Goal: Book appointment/travel/reservation

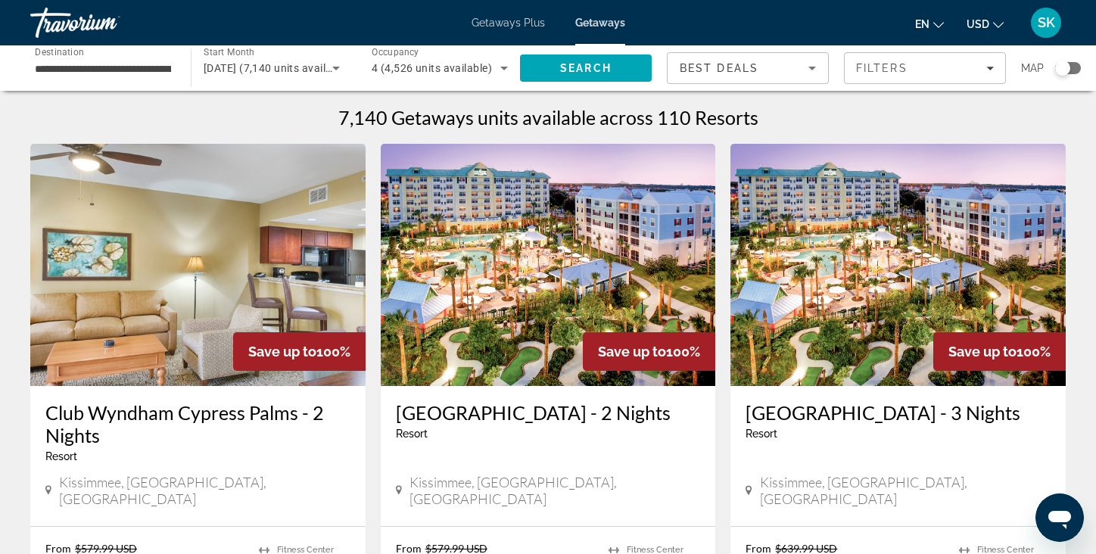
click at [1043, 20] on span "SK" at bounding box center [1046, 22] width 17 height 15
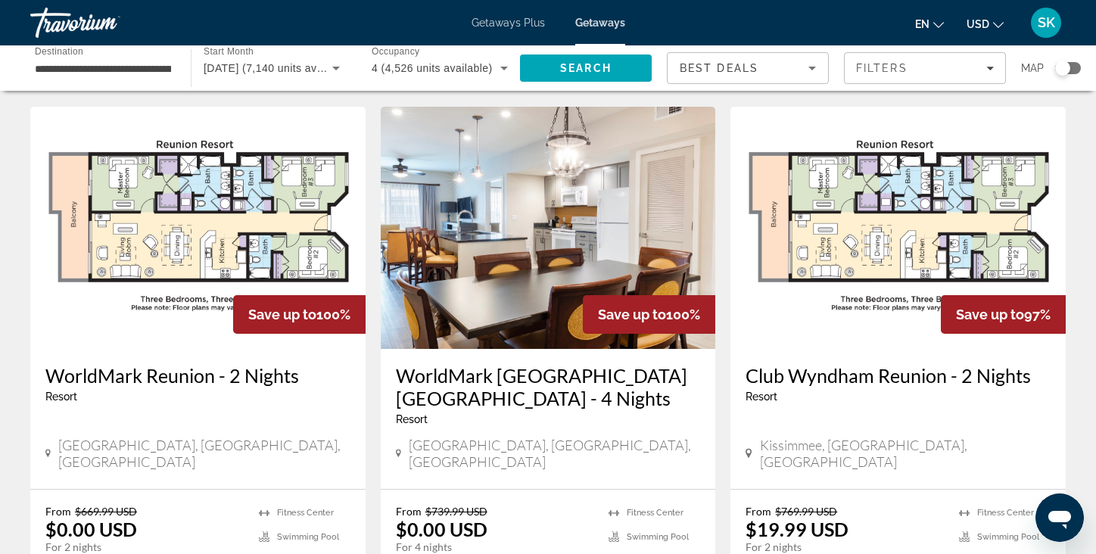
scroll to position [1159, 0]
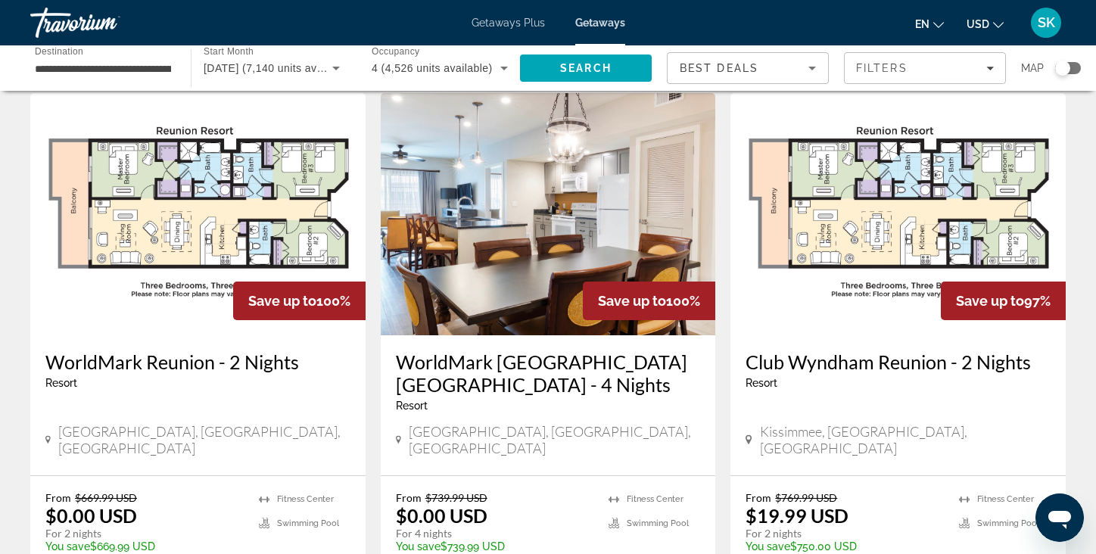
click at [481, 238] on img "Main content" at bounding box center [548, 214] width 335 height 242
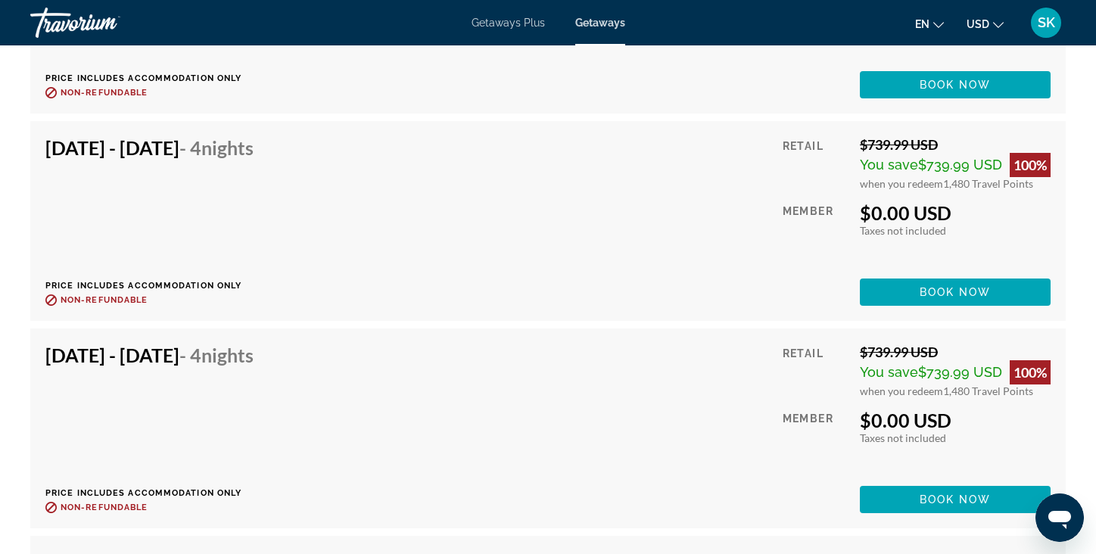
scroll to position [3681, 0]
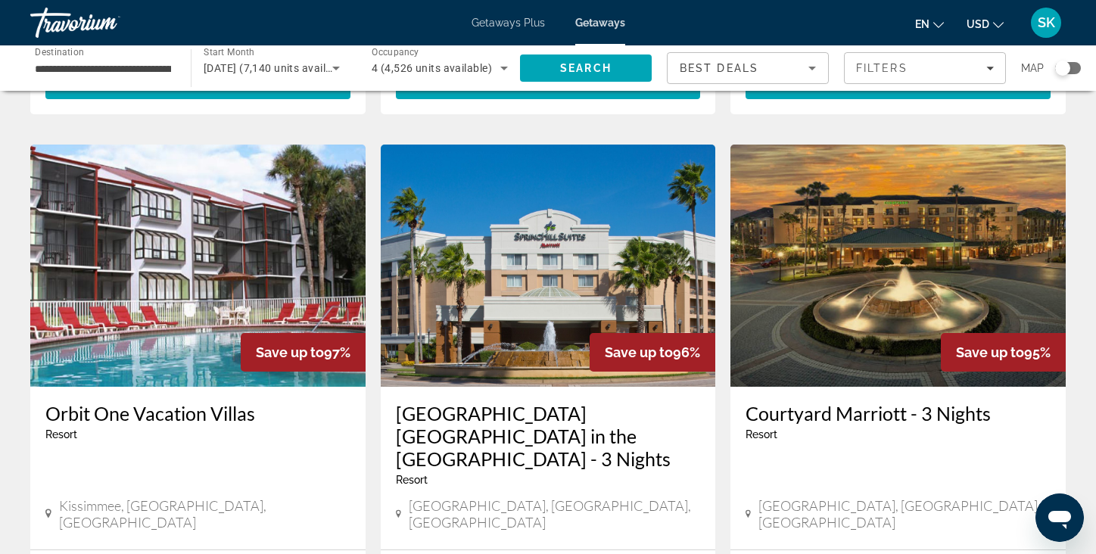
scroll to position [1666, 0]
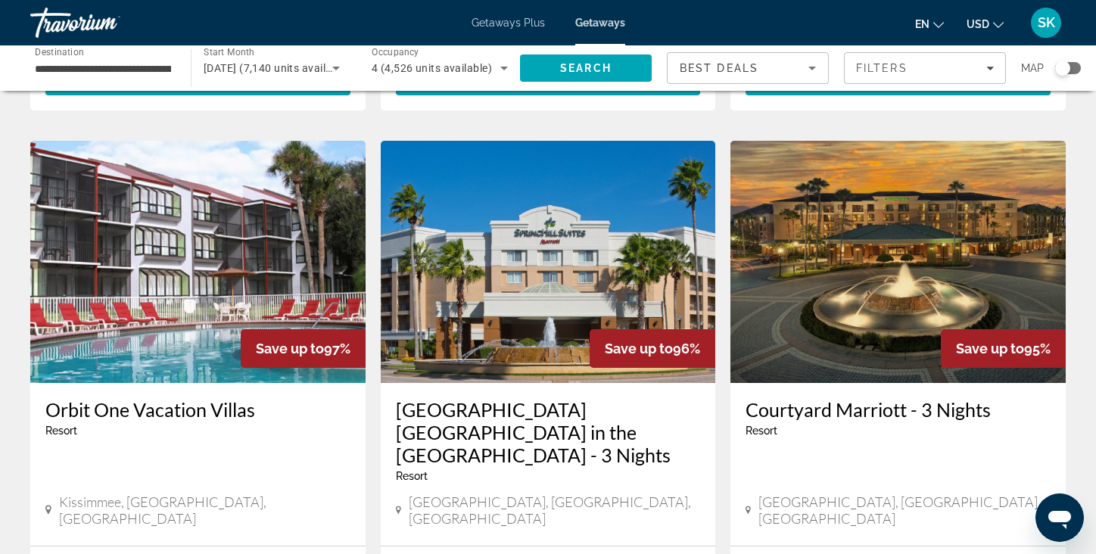
click at [517, 398] on h3 "Springhill Suites Lake Buena Vista in the Marriott Village - 3 Nights" at bounding box center [548, 432] width 305 height 68
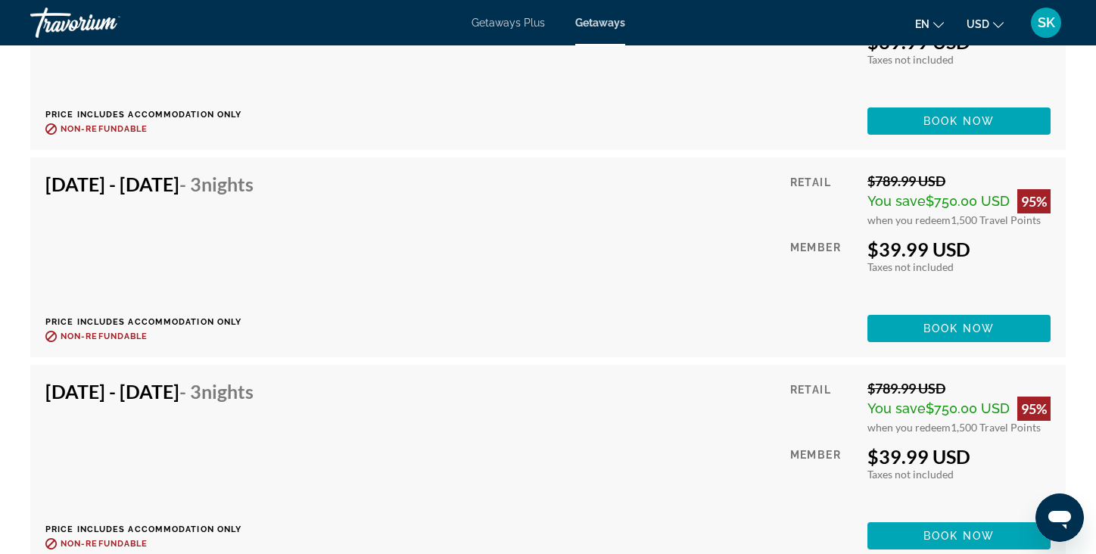
scroll to position [6782, 0]
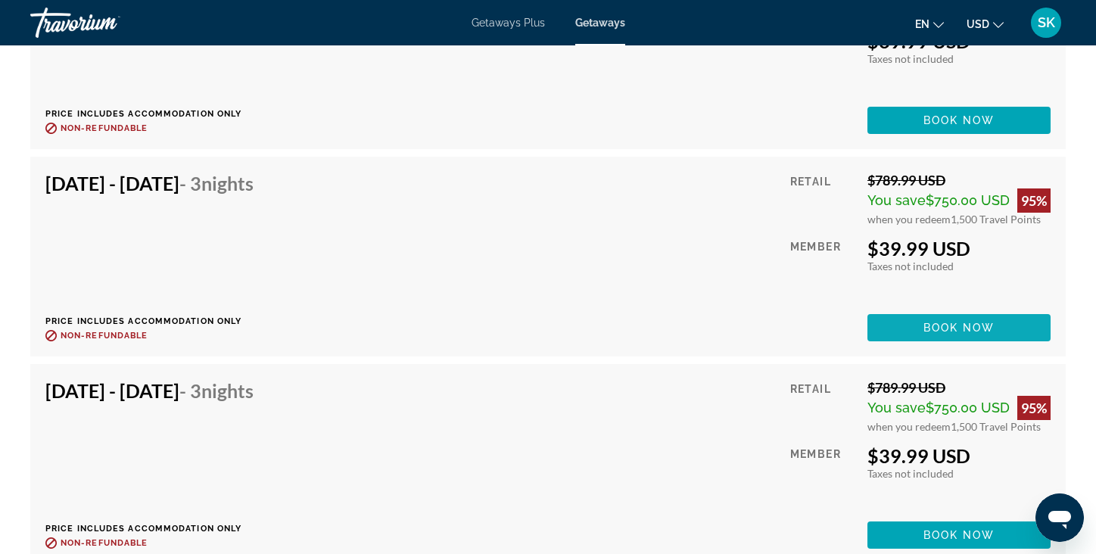
click at [948, 332] on span "Book now" at bounding box center [960, 328] width 72 height 12
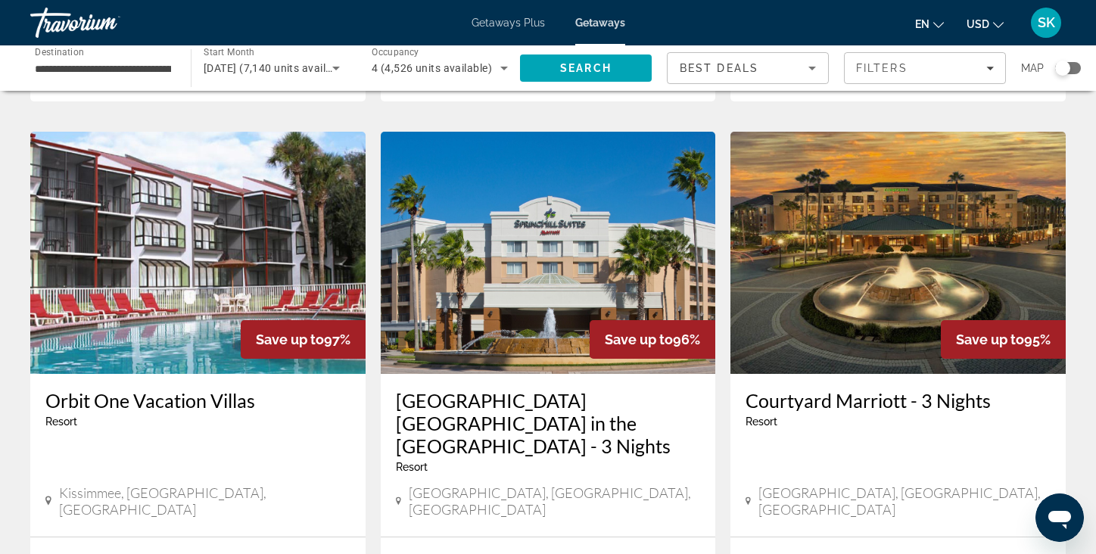
scroll to position [1675, 0]
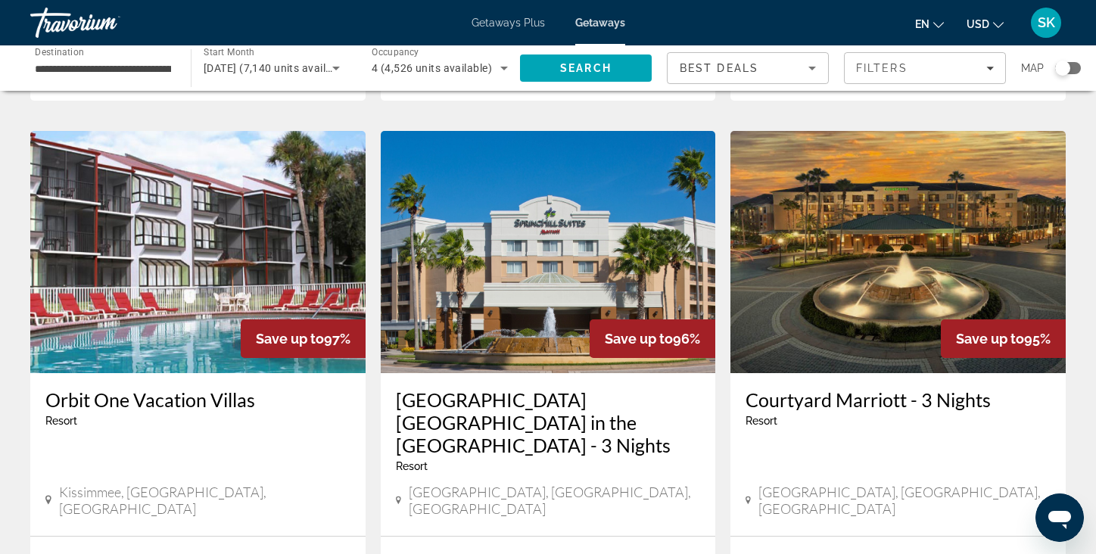
click at [825, 269] on img "Main content" at bounding box center [898, 252] width 335 height 242
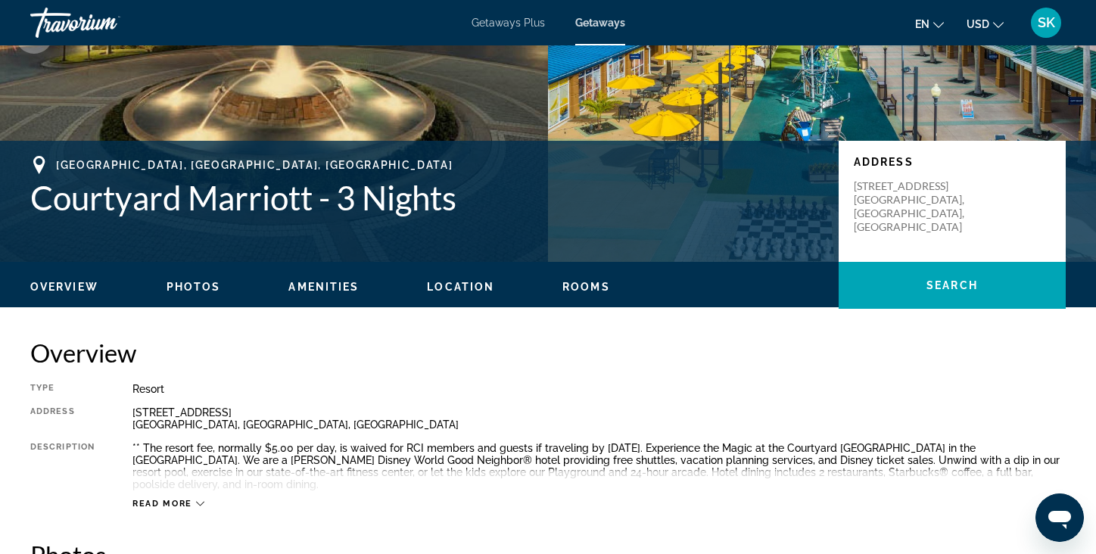
scroll to position [227, 0]
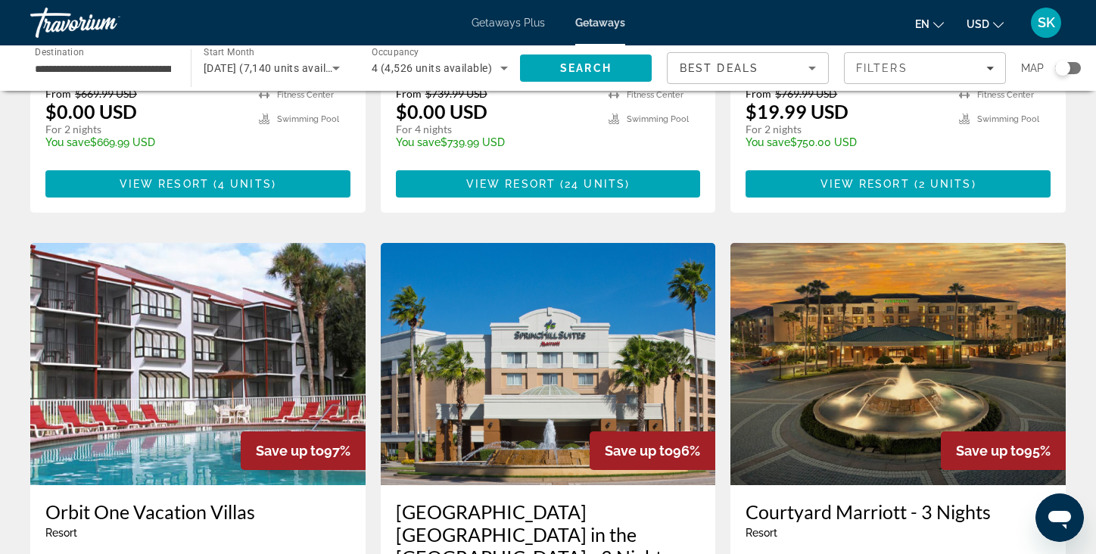
scroll to position [1566, 0]
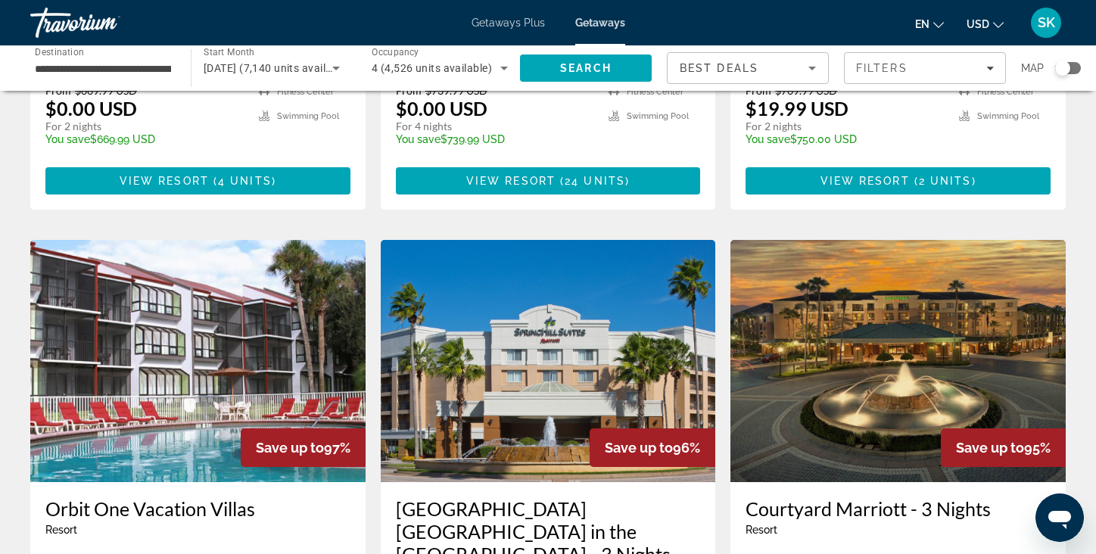
click at [516, 497] on h3 "Springhill Suites Lake Buena Vista in the Marriott Village - 3 Nights" at bounding box center [548, 531] width 305 height 68
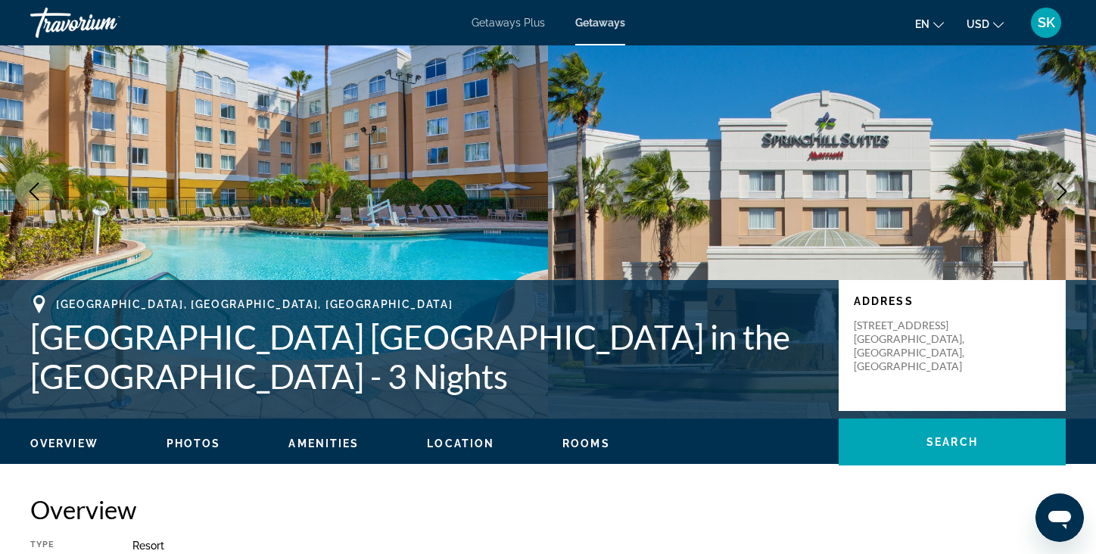
scroll to position [79, 0]
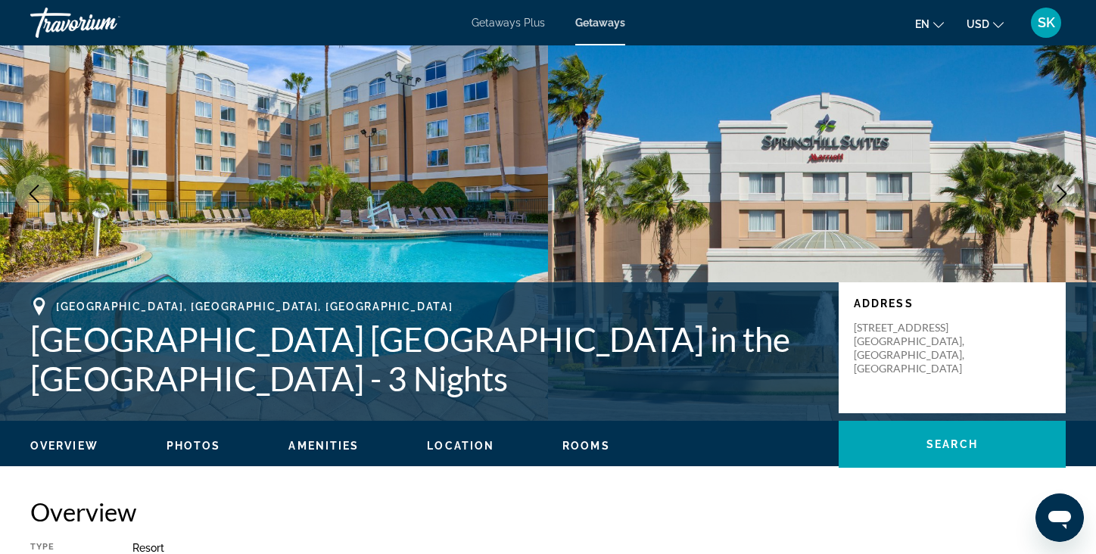
drag, startPoint x: 855, startPoint y: 326, endPoint x: 958, endPoint y: 328, distance: 103.7
click at [958, 328] on p "8615 Vineland Ave Orlando, FL, USA" at bounding box center [914, 348] width 121 height 55
copy p "8615 Vineland Ave"
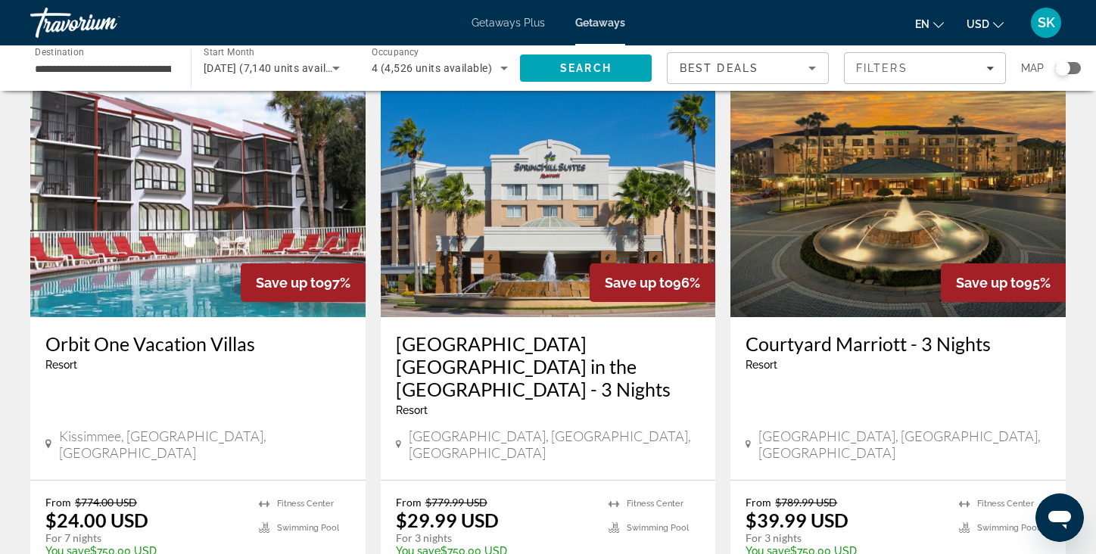
scroll to position [1765, 0]
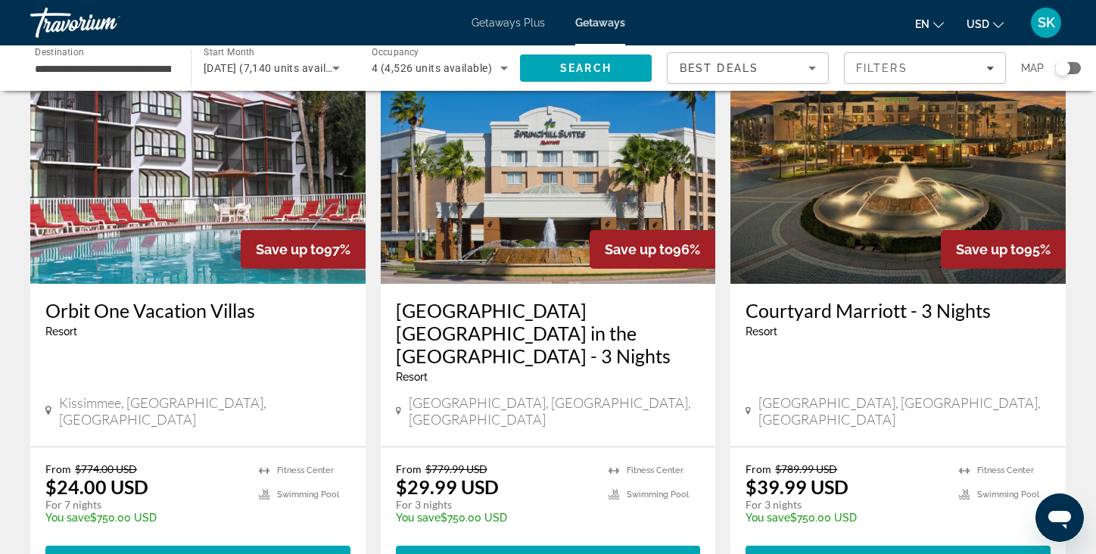
click at [829, 132] on img "Main content" at bounding box center [898, 163] width 335 height 242
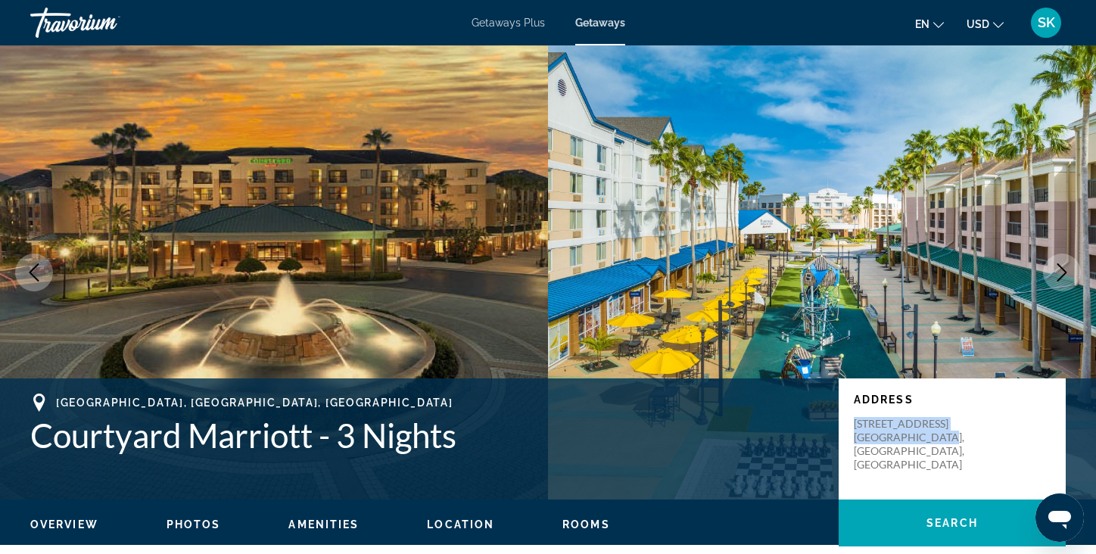
drag, startPoint x: 854, startPoint y: 423, endPoint x: 950, endPoint y: 463, distance: 104.2
click at [950, 463] on div "Address 8623 Vineland Ave Orlando, FL, USA" at bounding box center [952, 439] width 227 height 121
copy p "8623 Vineland Ave Orlando, FL, USA"
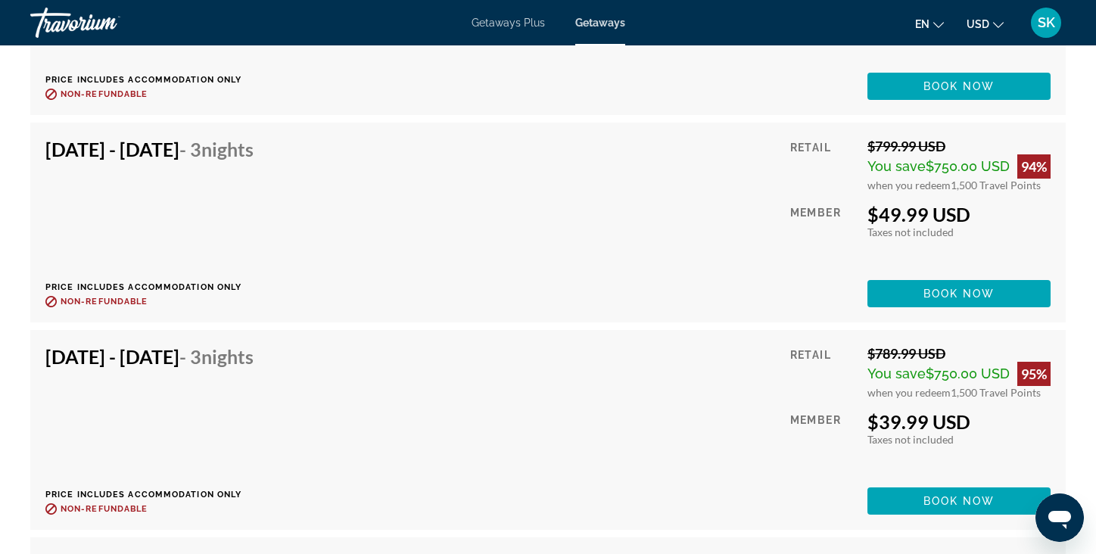
scroll to position [6836, 0]
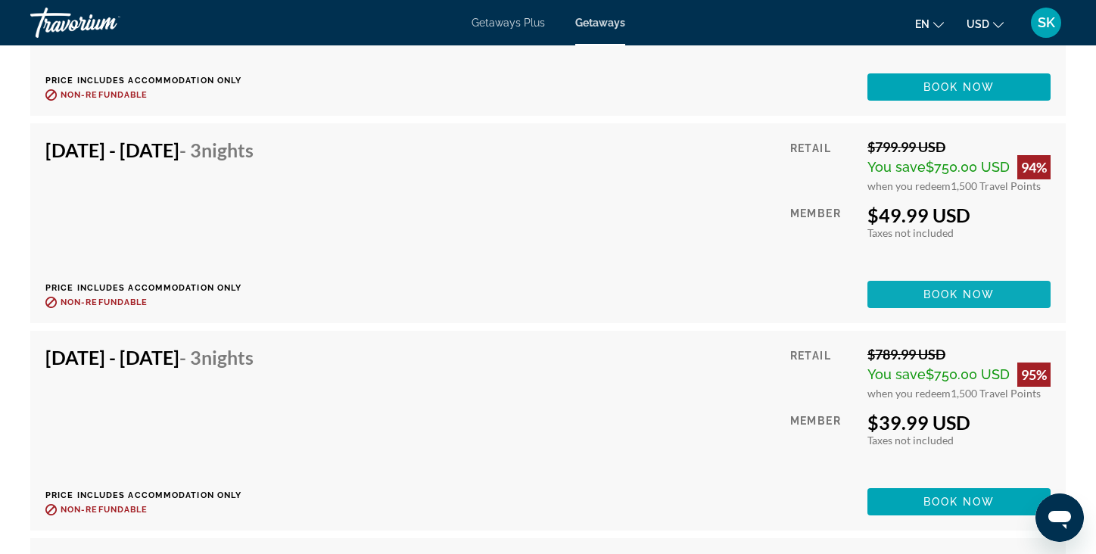
click at [924, 301] on span "Main content" at bounding box center [959, 294] width 183 height 36
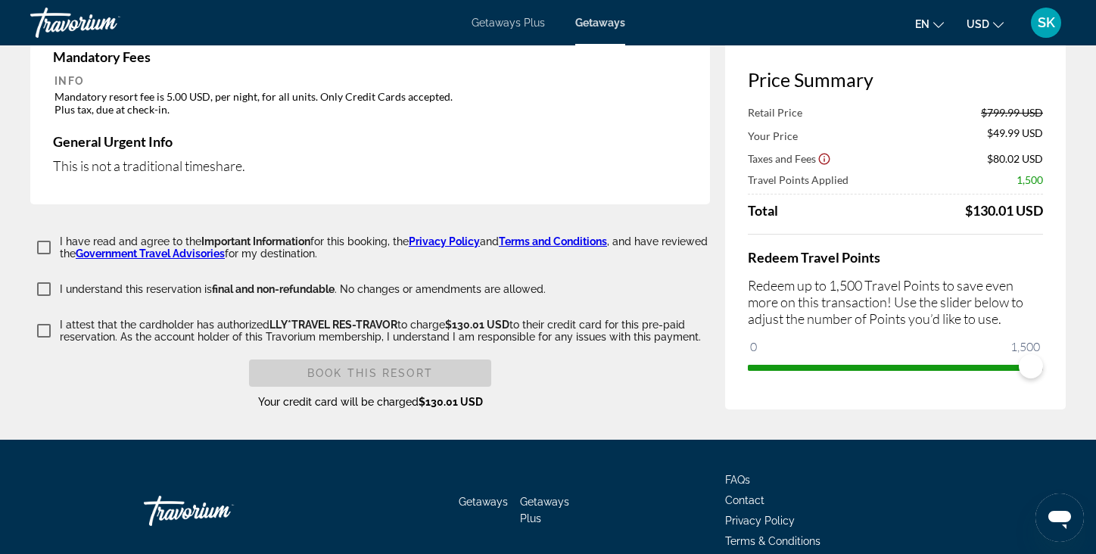
scroll to position [2350, 0]
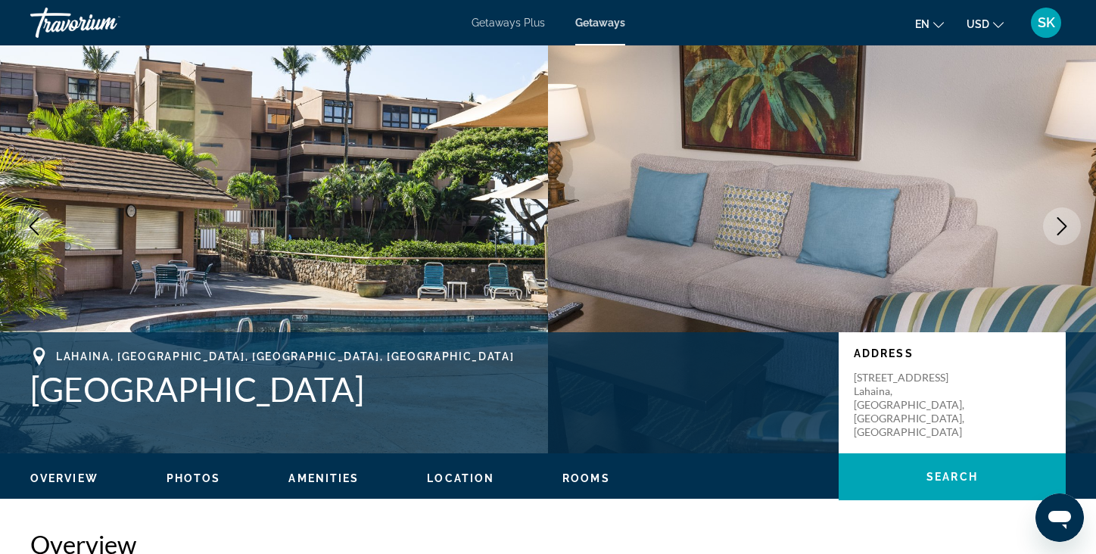
click at [1055, 32] on div "SK" at bounding box center [1046, 23] width 30 height 30
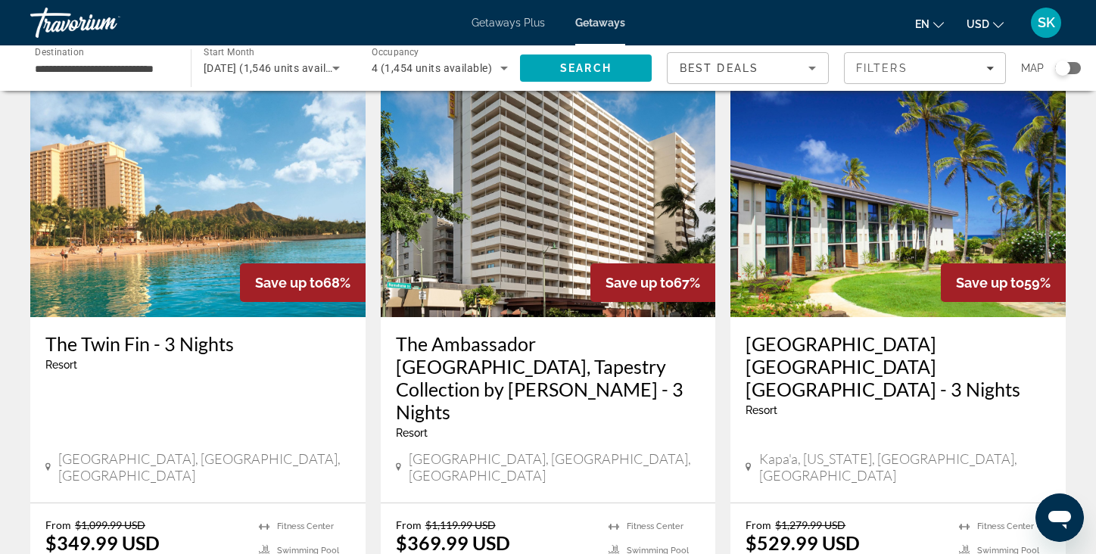
scroll to position [73, 0]
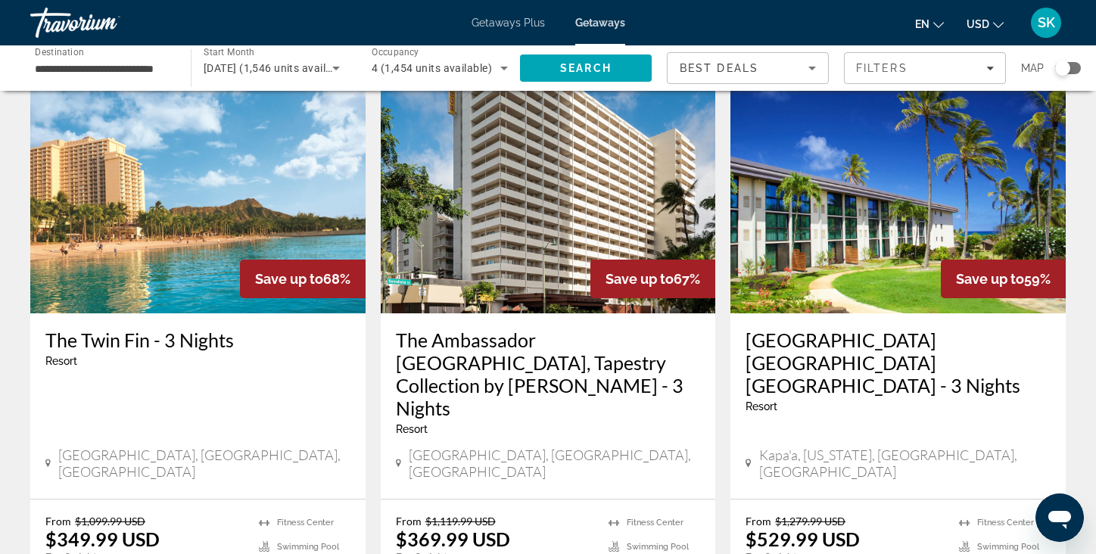
click at [475, 361] on h3 "The Ambassador [GEOGRAPHIC_DATA], Tapestry Collection by [PERSON_NAME] - 3 Nigh…" at bounding box center [548, 374] width 305 height 91
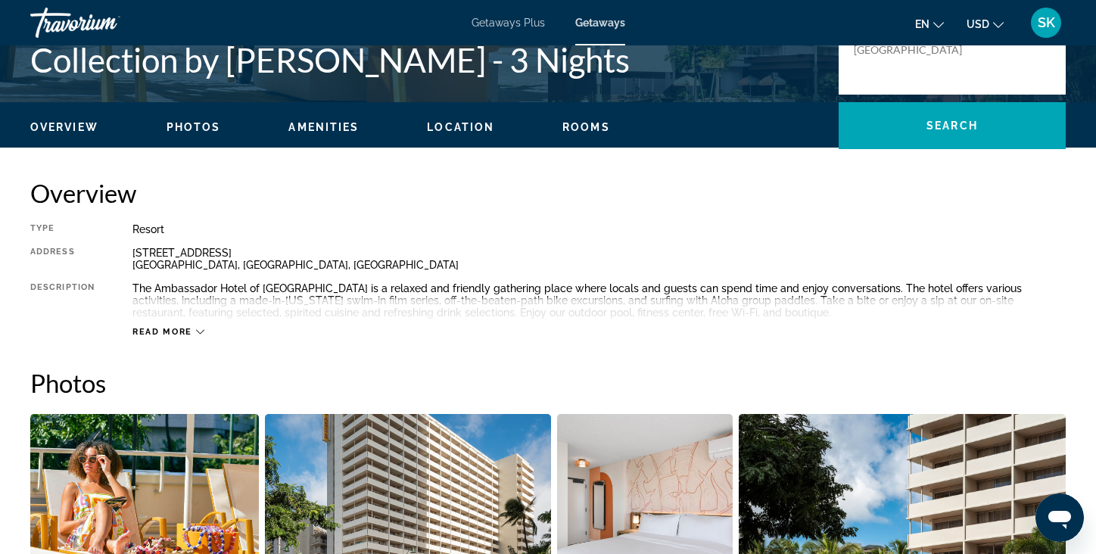
scroll to position [400, 0]
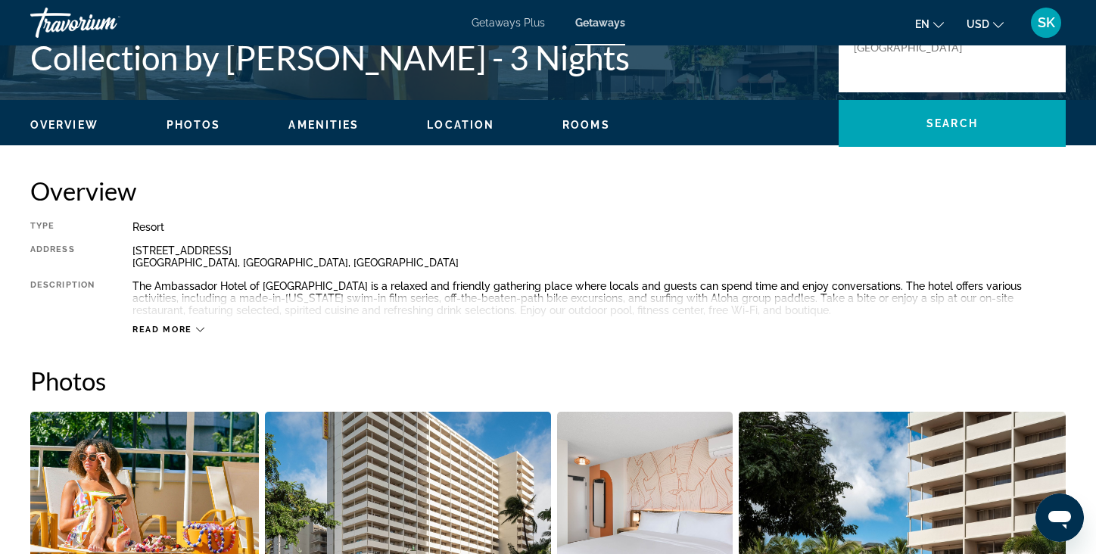
click at [186, 333] on span "Read more" at bounding box center [162, 330] width 60 height 10
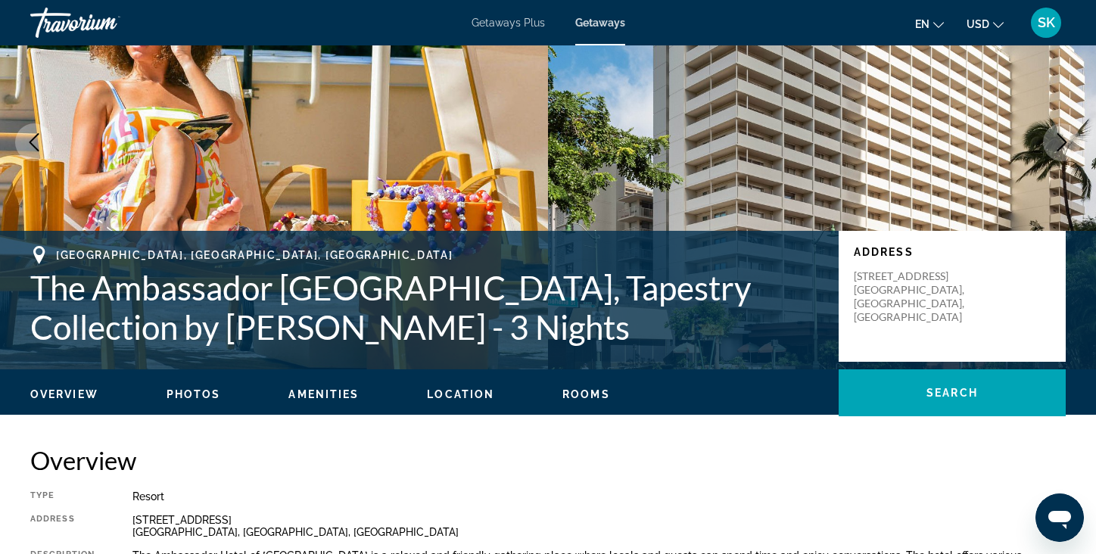
scroll to position [0, 0]
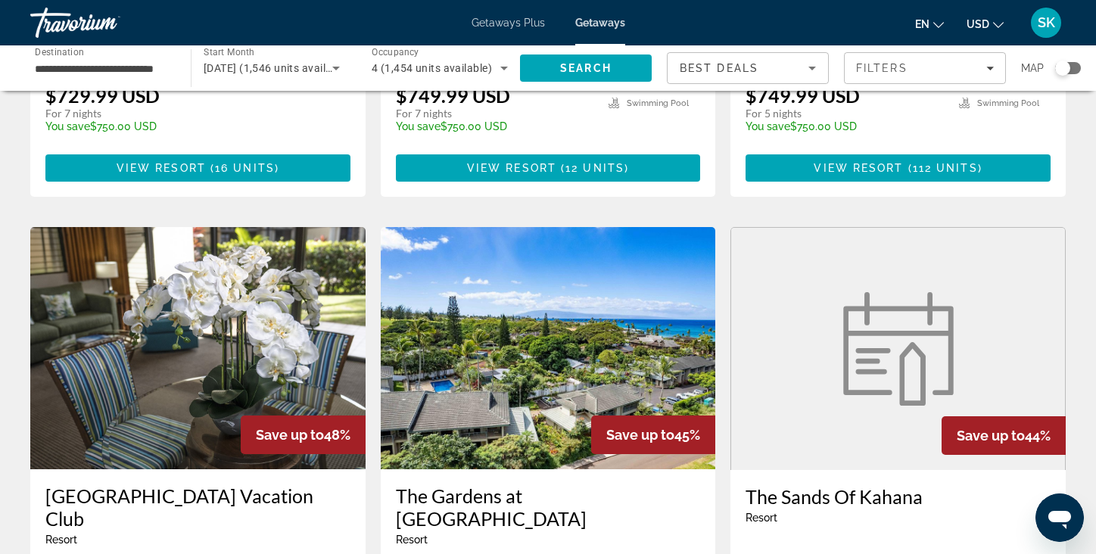
scroll to position [1654, 0]
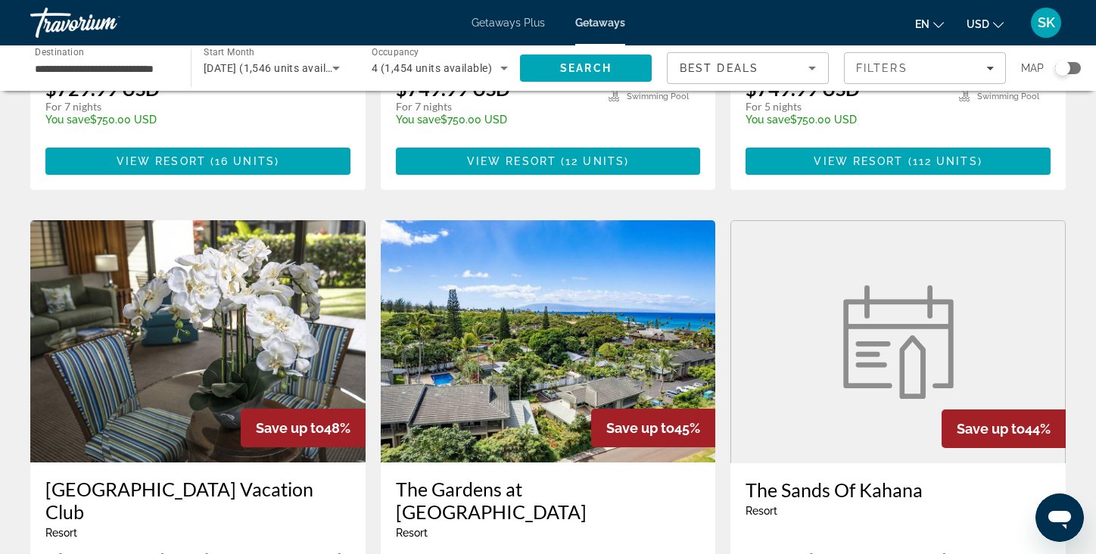
click at [173, 227] on img "Main content" at bounding box center [197, 341] width 335 height 242
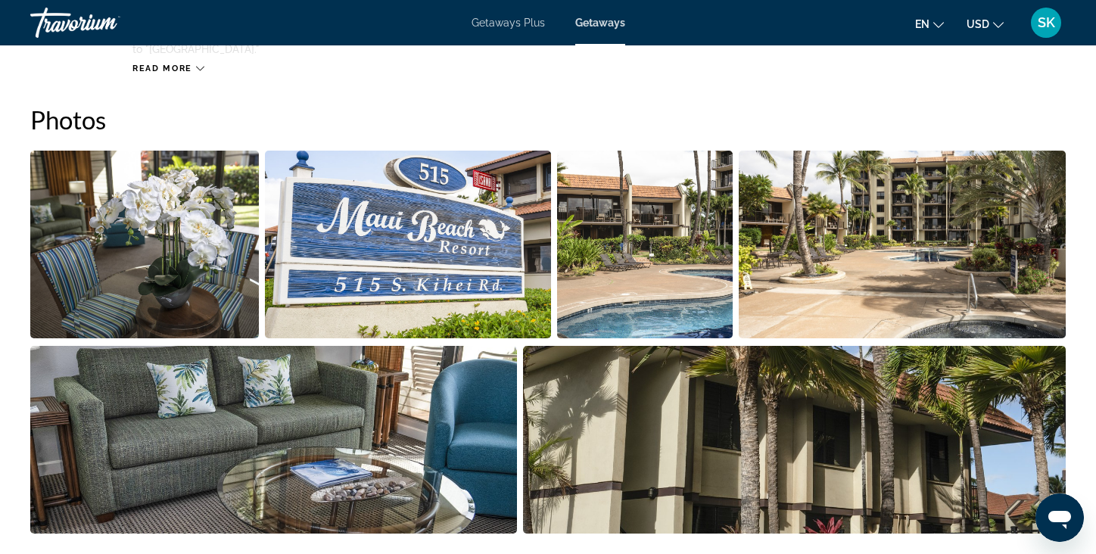
scroll to position [653, 0]
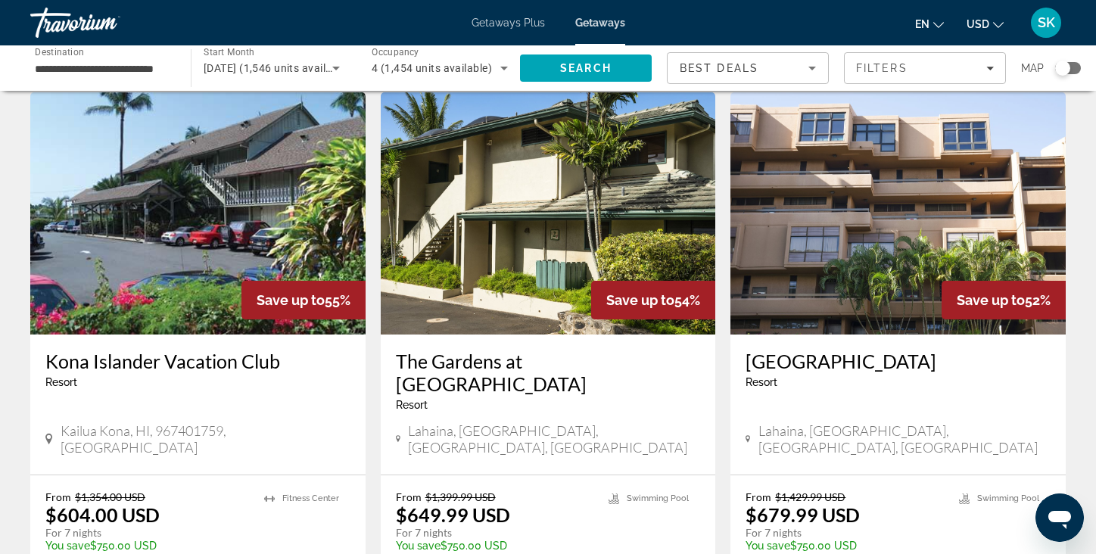
scroll to position [658, 0]
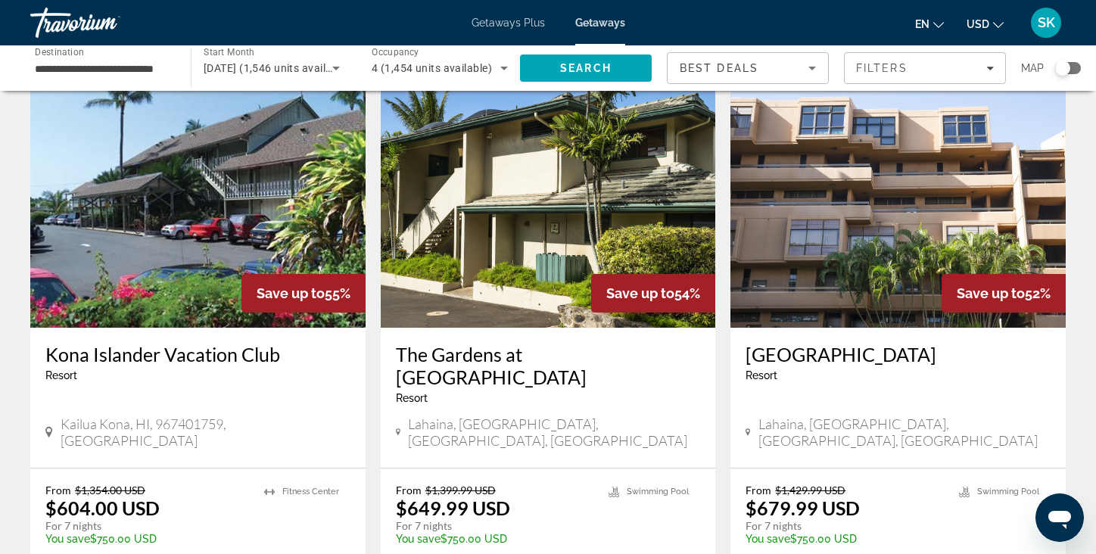
click at [830, 166] on img "Main content" at bounding box center [898, 207] width 335 height 242
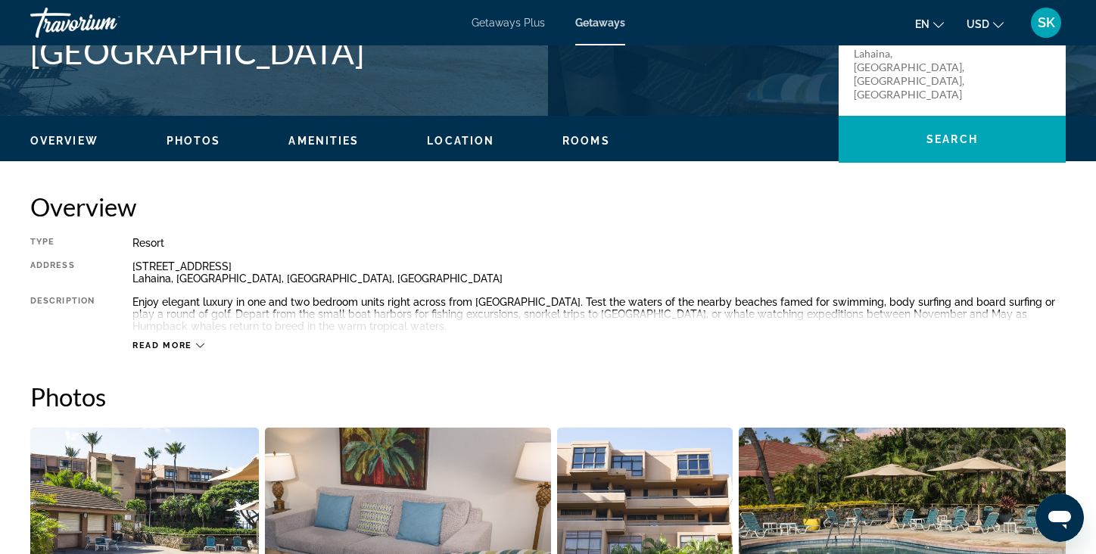
scroll to position [382, 0]
